Goal: Find specific page/section: Find specific page/section

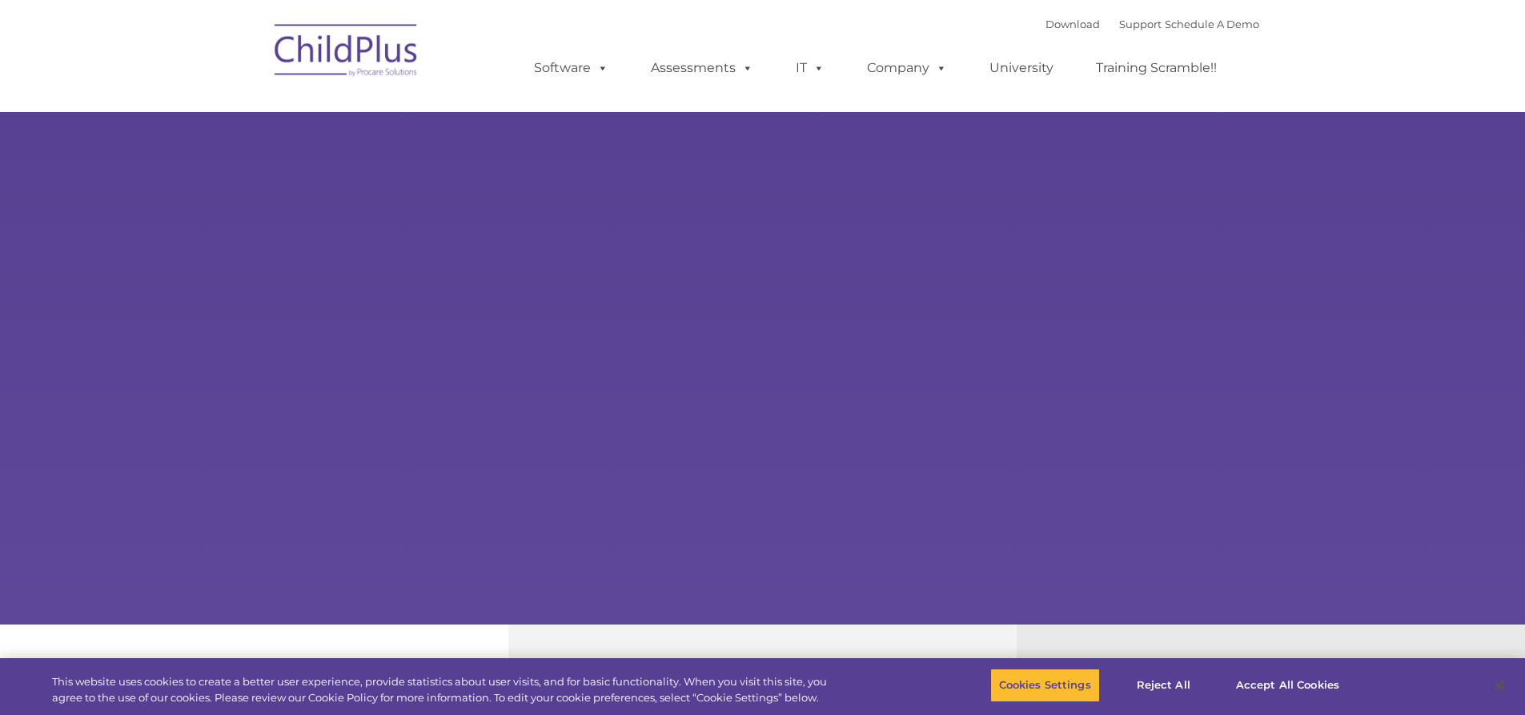
select select "MEDIUM"
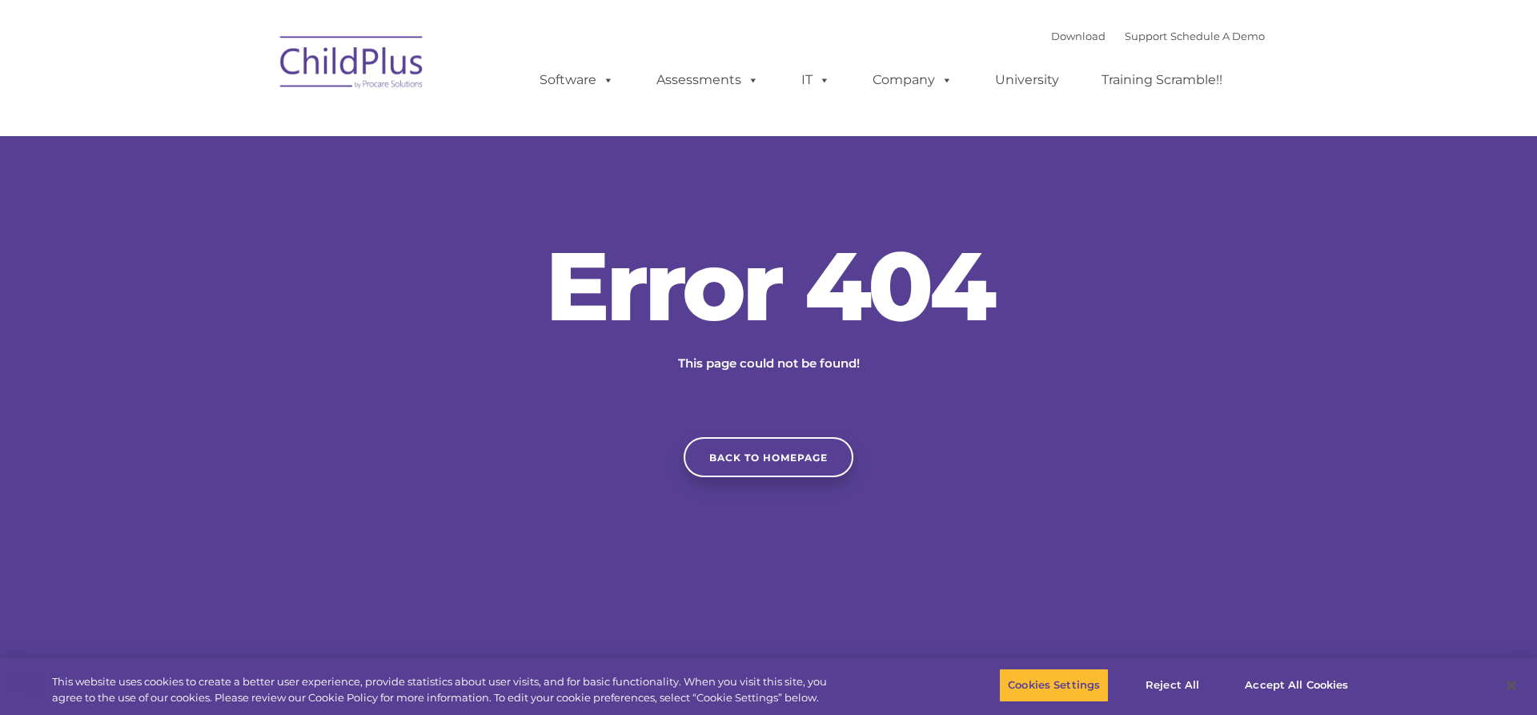
type input ""
click at [784, 452] on link "Back to homepage" at bounding box center [763, 457] width 170 height 40
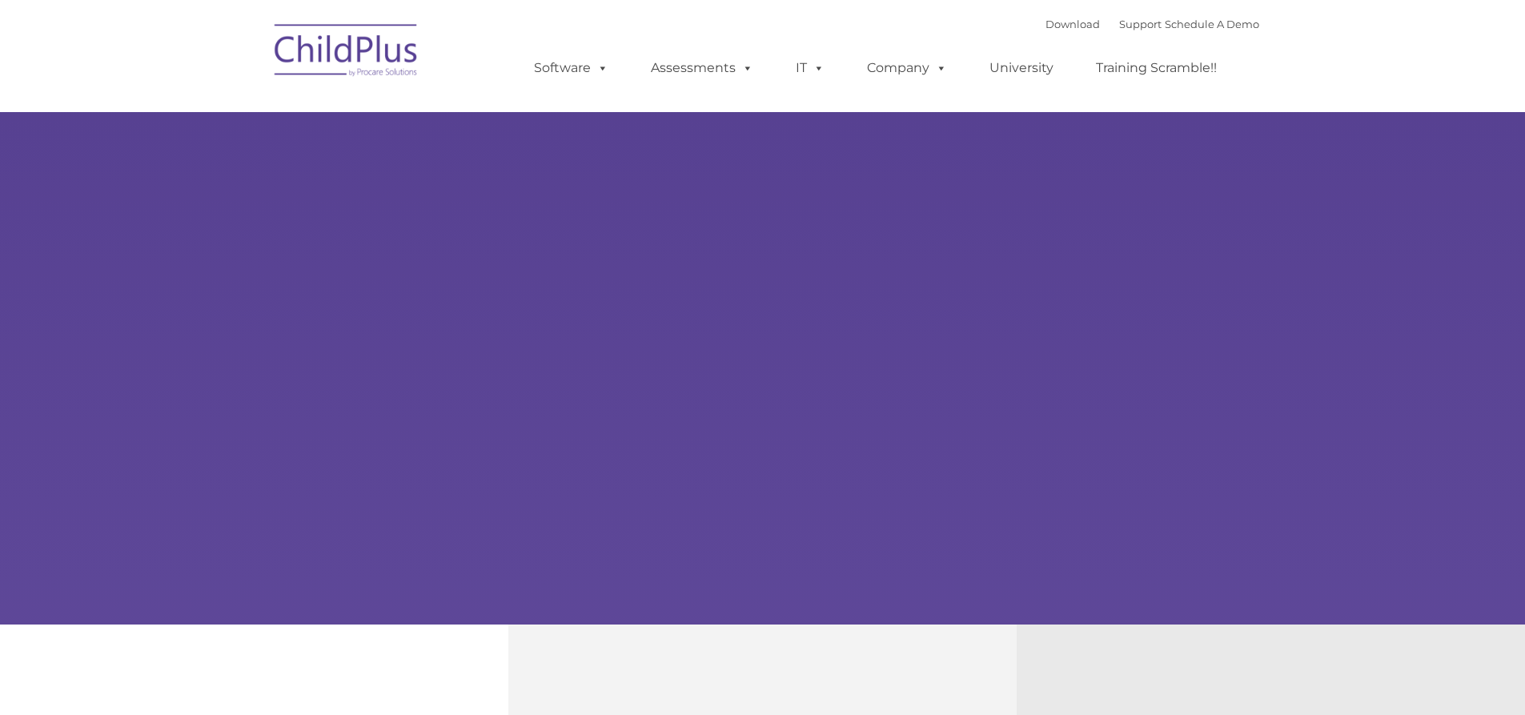
type input ""
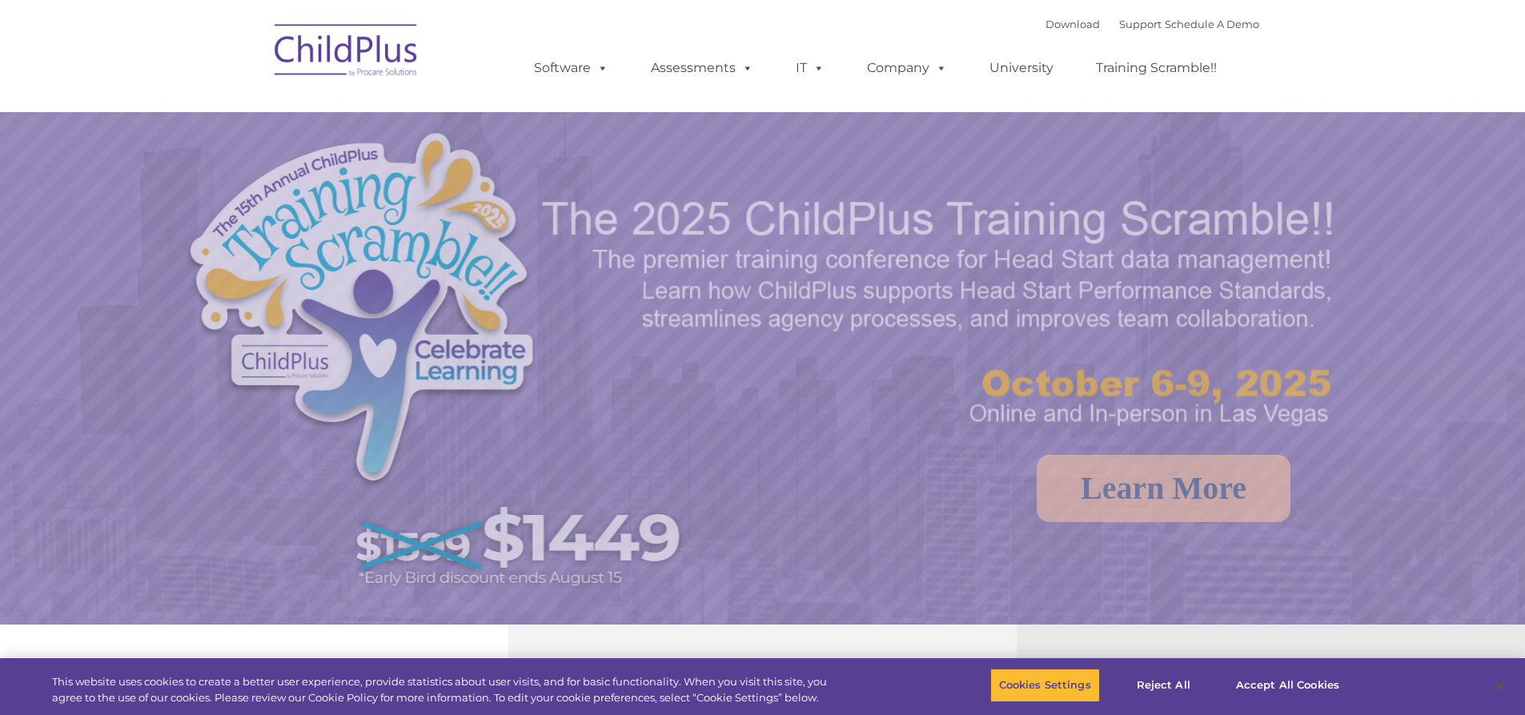
select select "MEDIUM"
